Goal: Communication & Community: Answer question/provide support

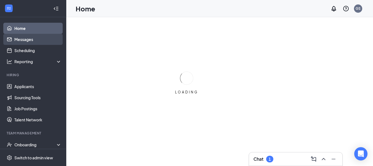
click at [14, 40] on link "Messages" at bounding box center [37, 39] width 47 height 11
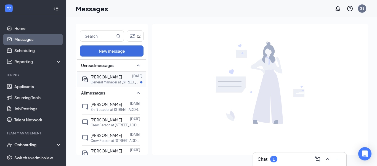
click at [90, 80] on div "[PERSON_NAME] [DATE] General Manager at [STREET_ADDRESS]" at bounding box center [111, 78] width 58 height 15
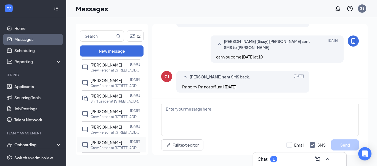
scroll to position [55, 0]
click at [114, 101] on p "Shift Leader at [STREET_ADDRESS]" at bounding box center [116, 100] width 50 height 5
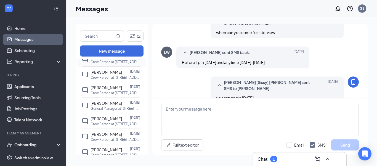
scroll to position [111, 0]
click at [94, 104] on span "[PERSON_NAME]" at bounding box center [107, 101] width 32 height 5
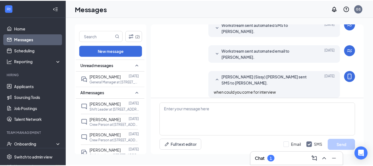
scroll to position [28, 0]
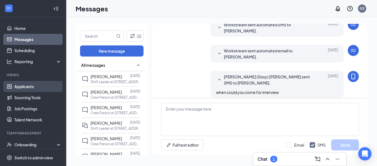
click at [46, 85] on link "Applicants" at bounding box center [37, 86] width 47 height 11
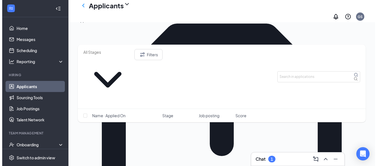
scroll to position [83, 0]
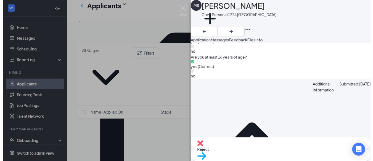
scroll to position [636, 0]
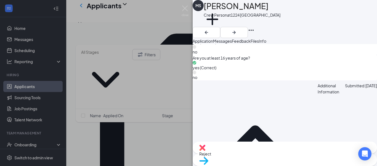
click at [189, 7] on div "[PERSON_NAME] Crew Person at [STREET_ADDRESS] Add a tag Application Messages Fe…" at bounding box center [188, 83] width 377 height 166
click at [186, 7] on div "Applicants GS" at bounding box center [221, 11] width 311 height 22
